Goal: Check status: Check status

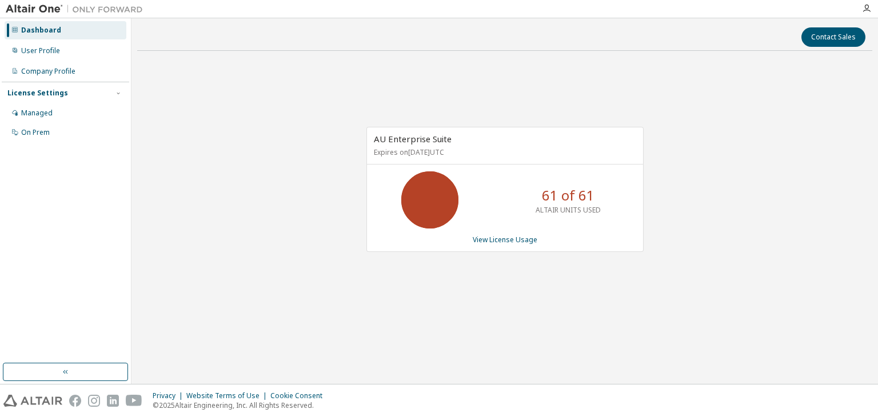
click at [650, 206] on div "AU Enterprise Suite Expires on [DATE] UTC 61 of 61 ALTAIR UNITS USED View Licen…" at bounding box center [504, 196] width 735 height 272
